Goal: Task Accomplishment & Management: Manage account settings

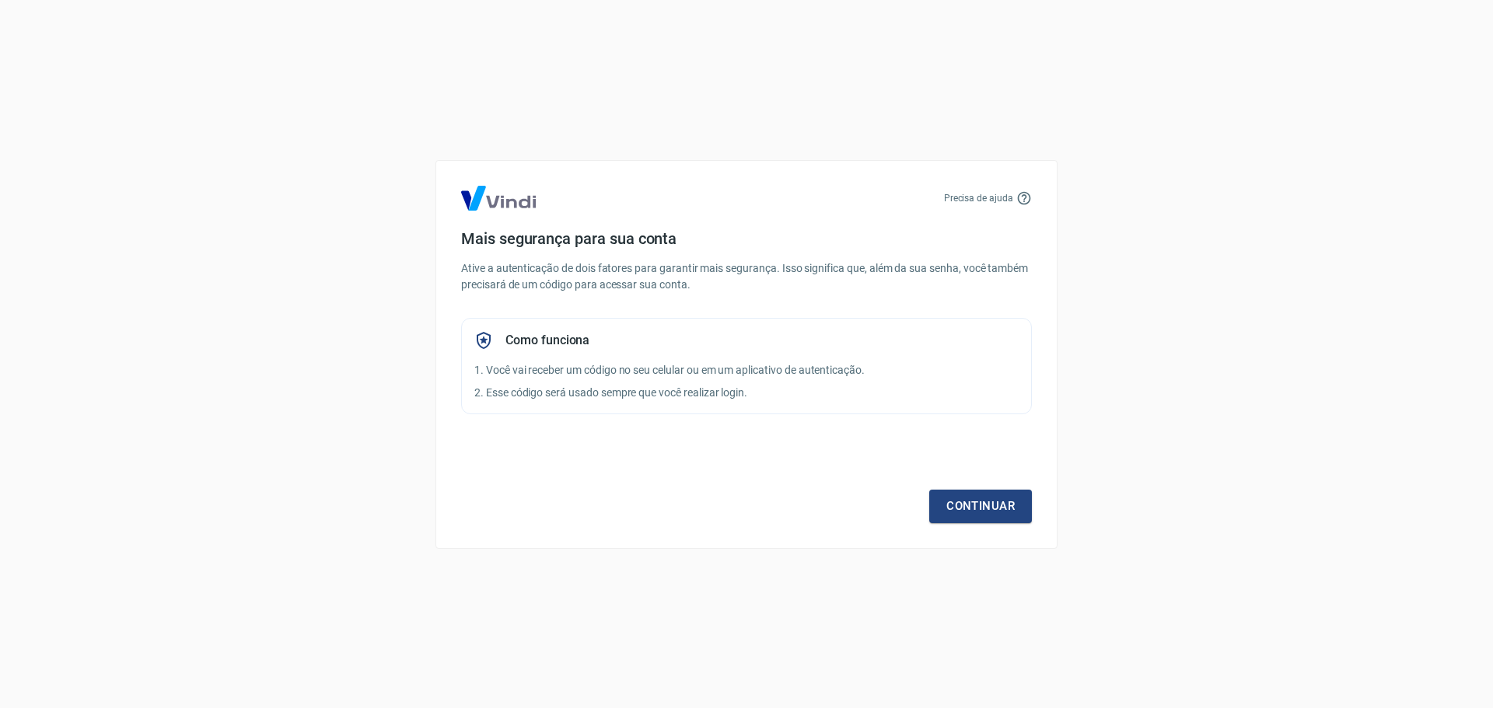
click at [850, 386] on p "2. Esse código será usado sempre que você realizar login." at bounding box center [746, 393] width 544 height 16
click at [983, 514] on link "Continuar" at bounding box center [980, 506] width 103 height 33
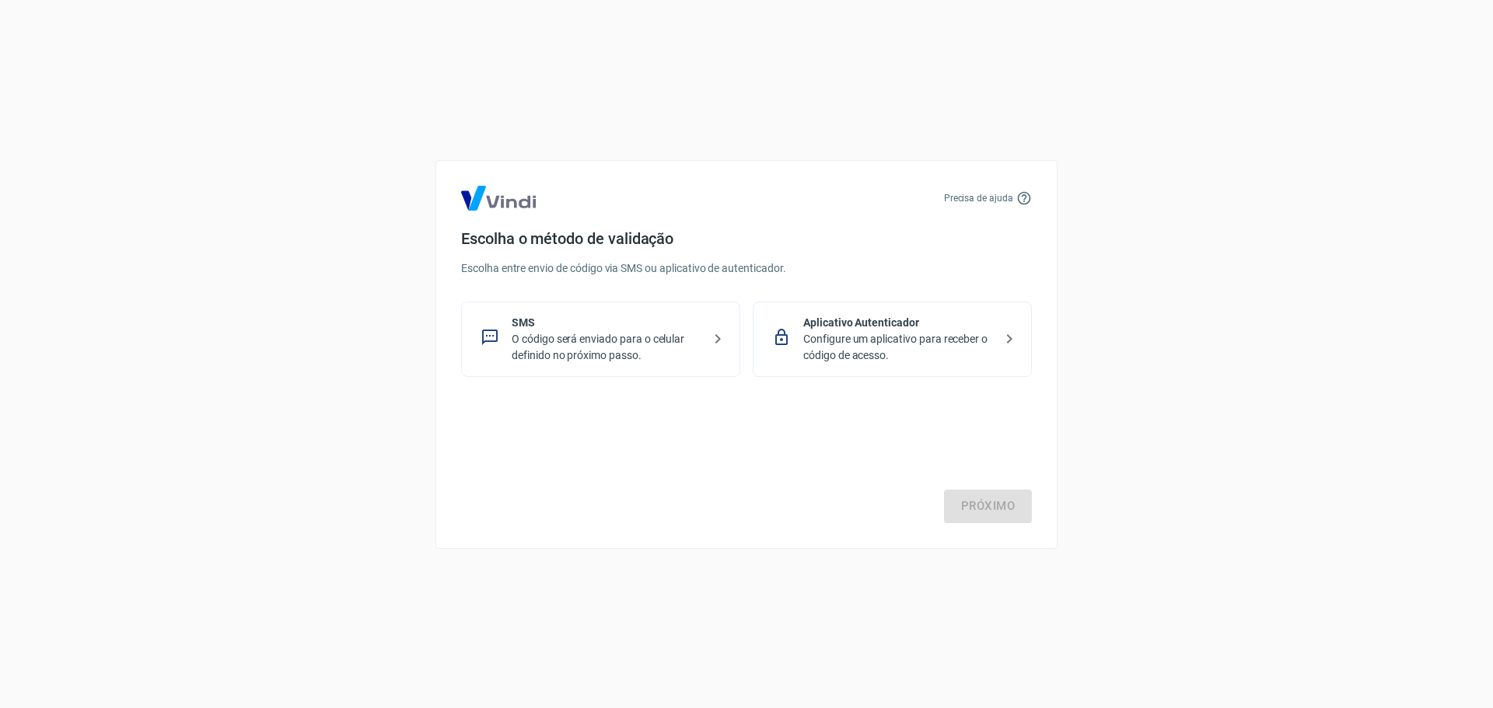
click at [889, 340] on p "Configure um aplicativo para receber o código de acesso." at bounding box center [898, 347] width 190 height 33
click at [990, 504] on link "Próximo" at bounding box center [988, 506] width 88 height 33
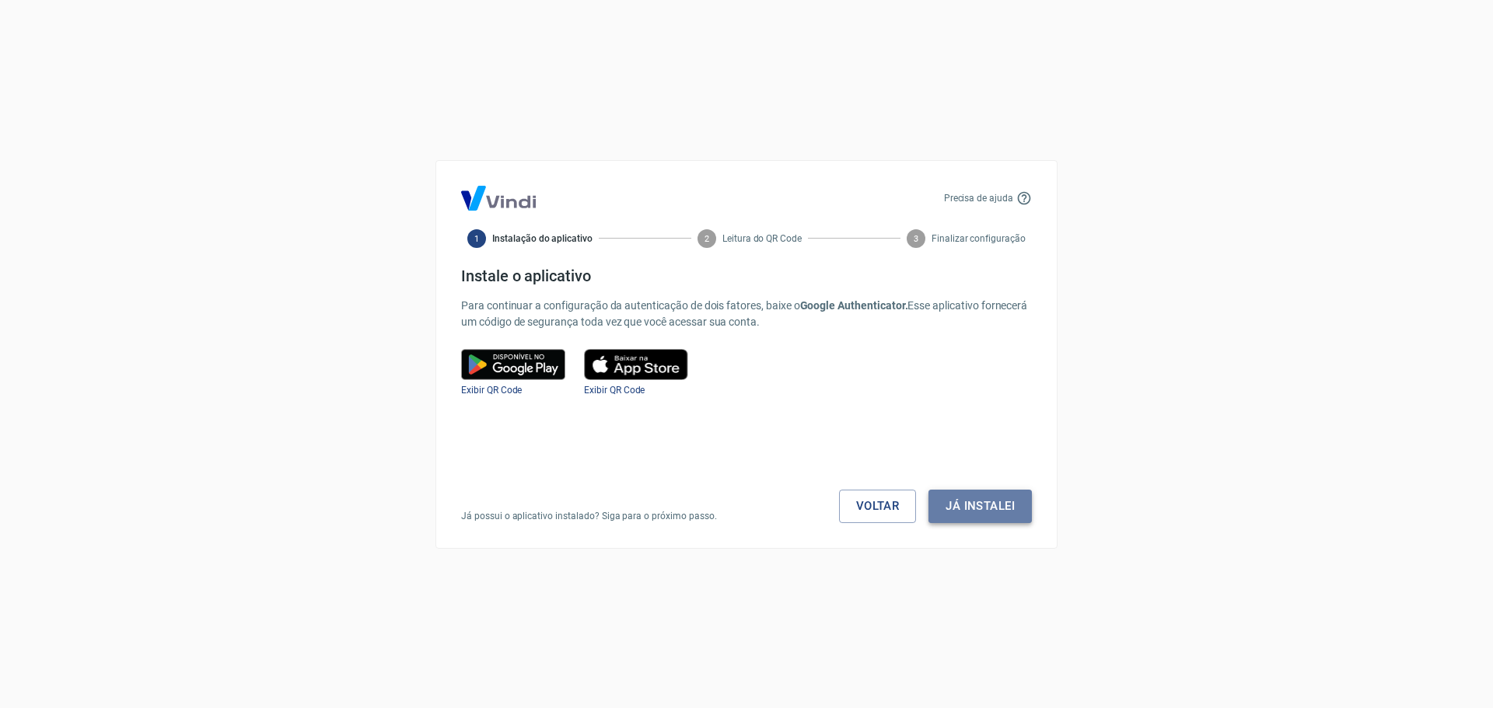
click at [953, 503] on button "Já instalei" at bounding box center [979, 506] width 103 height 33
